Goal: Task Accomplishment & Management: Use online tool/utility

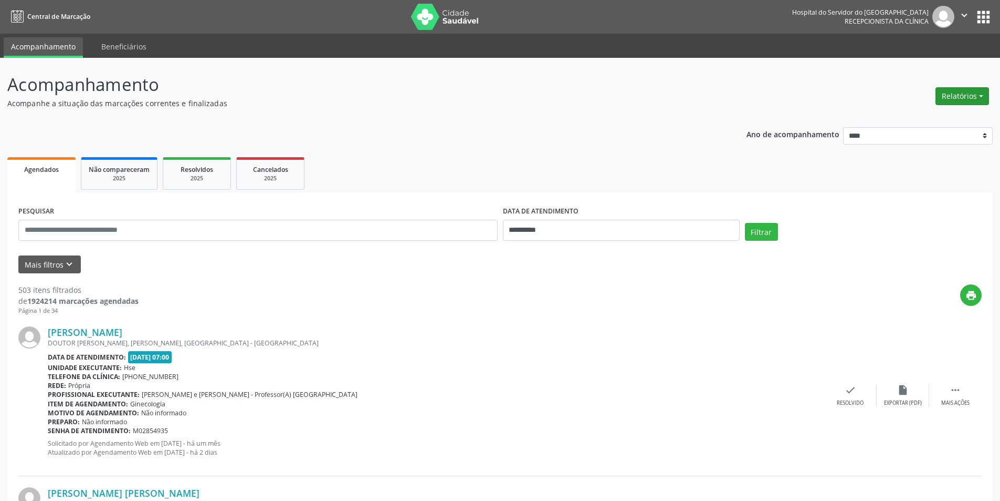
click at [949, 100] on button "Relatórios" at bounding box center [963, 96] width 54 height 18
click at [932, 120] on link "Agendamentos" at bounding box center [933, 118] width 113 height 15
select select "*"
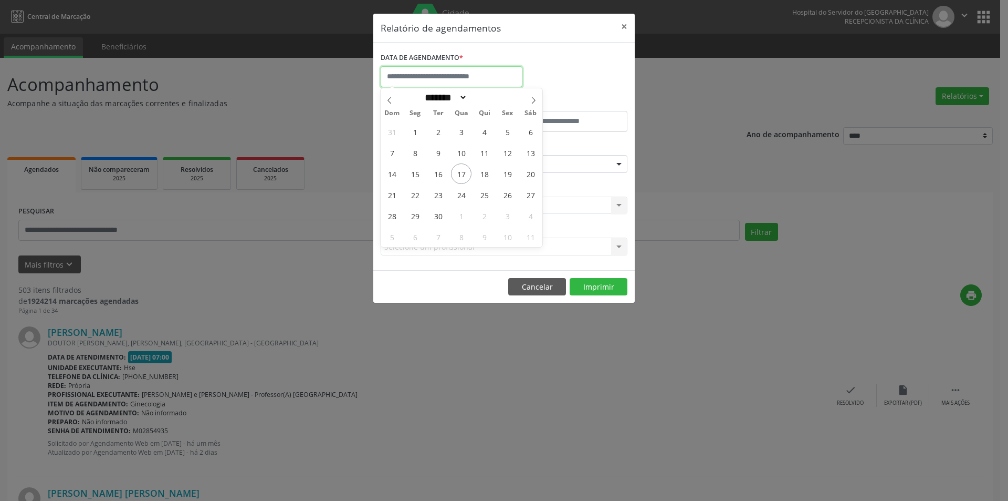
click at [464, 78] on input "text" at bounding box center [452, 76] width 142 height 21
click at [486, 175] on span "18" at bounding box center [484, 173] width 20 height 20
type input "**********"
click at [486, 175] on span "18" at bounding box center [484, 173] width 20 height 20
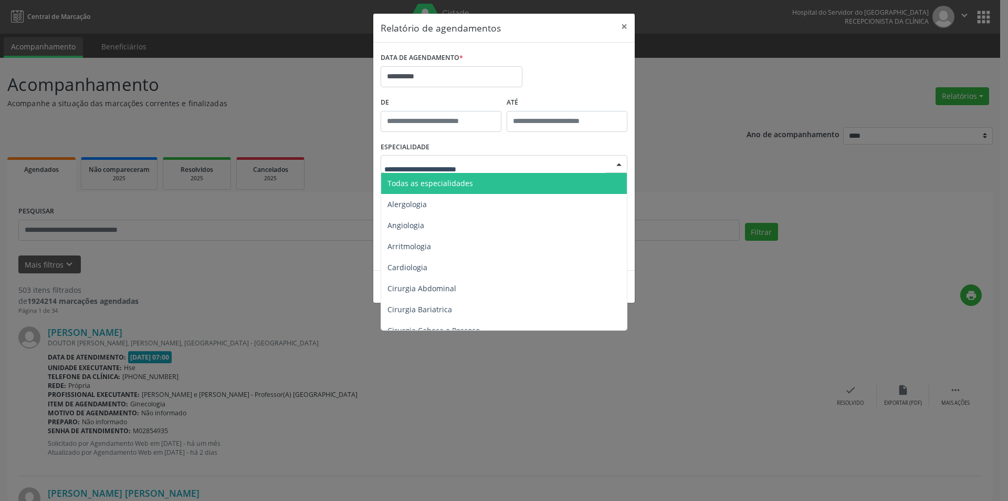
click at [461, 182] on span "Todas as especialidades" at bounding box center [431, 183] width 86 height 10
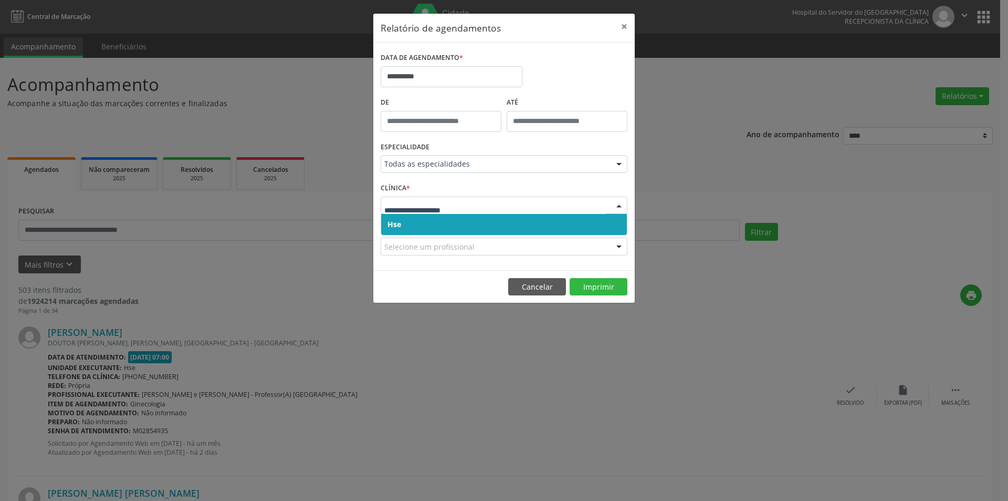
click at [437, 221] on span "Hse" at bounding box center [504, 224] width 246 height 21
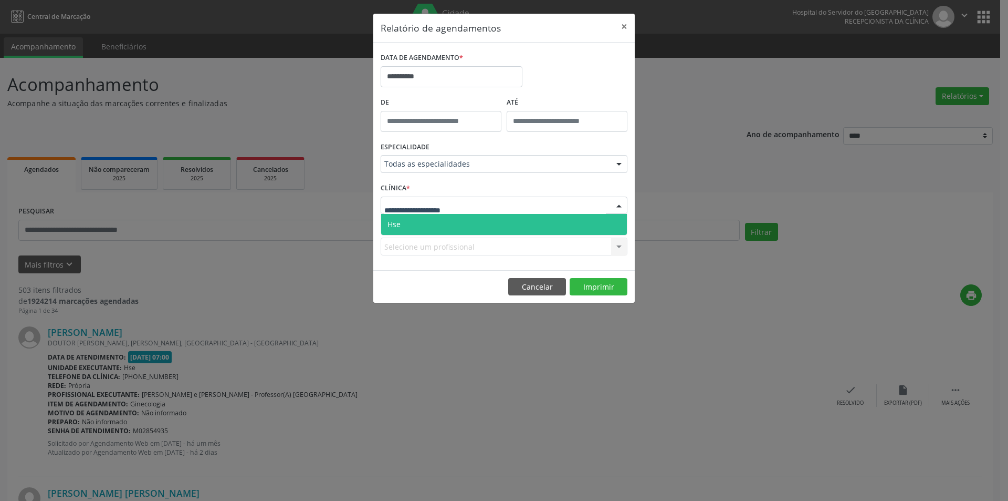
click at [441, 223] on span "Hse" at bounding box center [504, 224] width 246 height 21
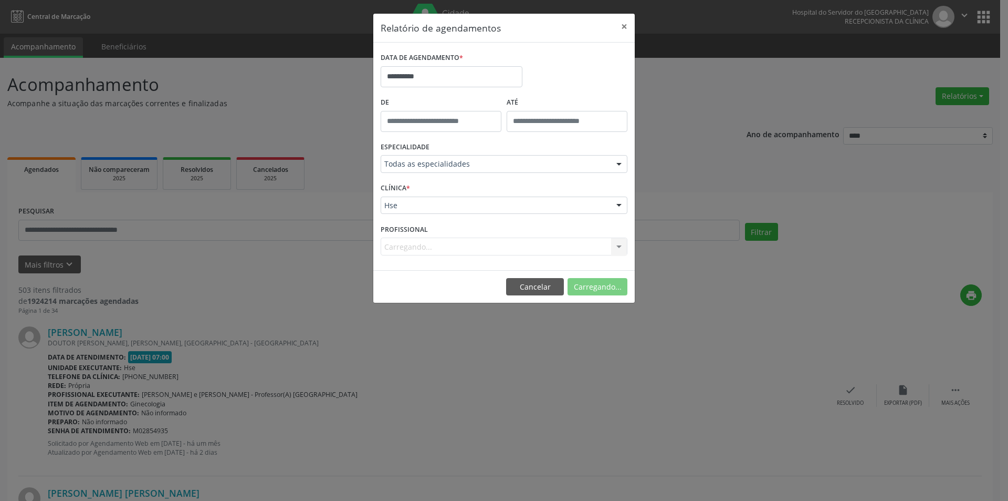
click at [405, 250] on div "Carregando... Nenhum resultado encontrado para: " " Não há nenhuma opção para s…" at bounding box center [504, 246] width 247 height 18
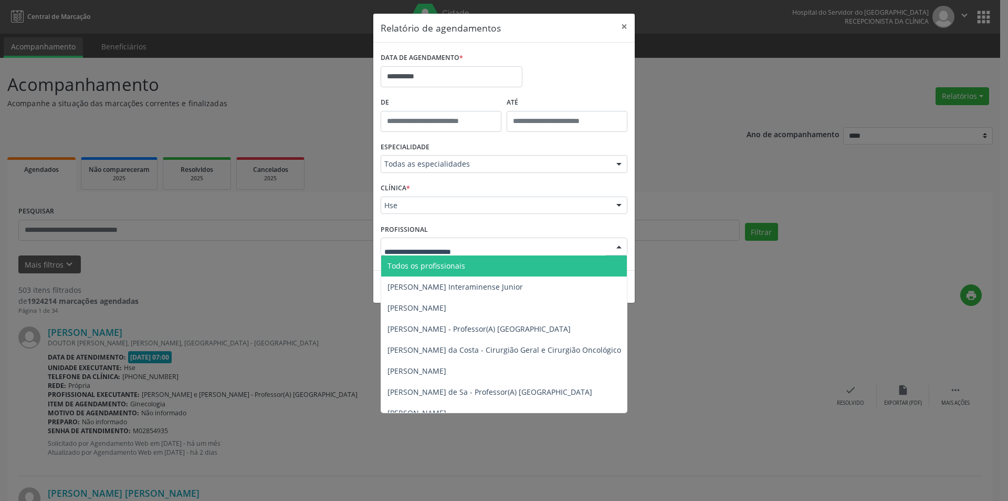
click at [420, 269] on span "Todos os profissionais" at bounding box center [427, 265] width 78 height 10
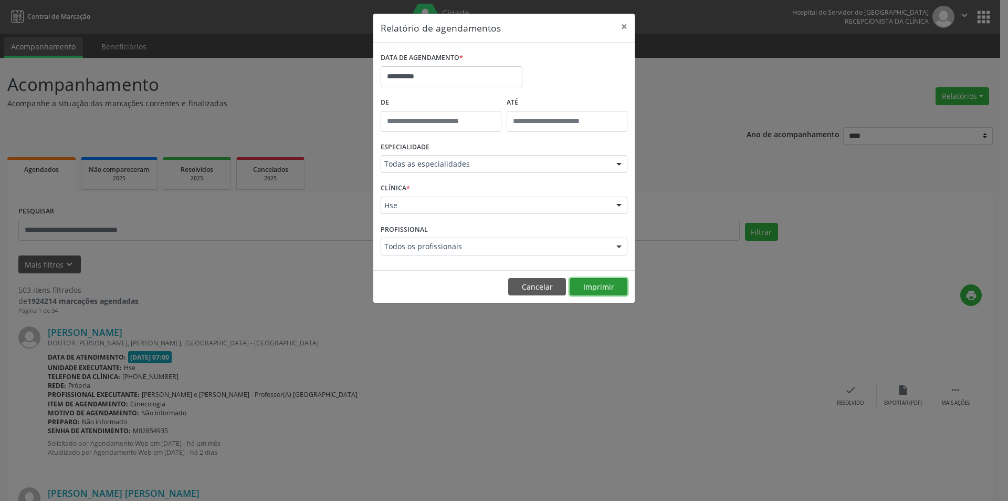
click at [610, 289] on button "Imprimir" at bounding box center [599, 287] width 58 height 18
